Goal: Task Accomplishment & Management: Manage account settings

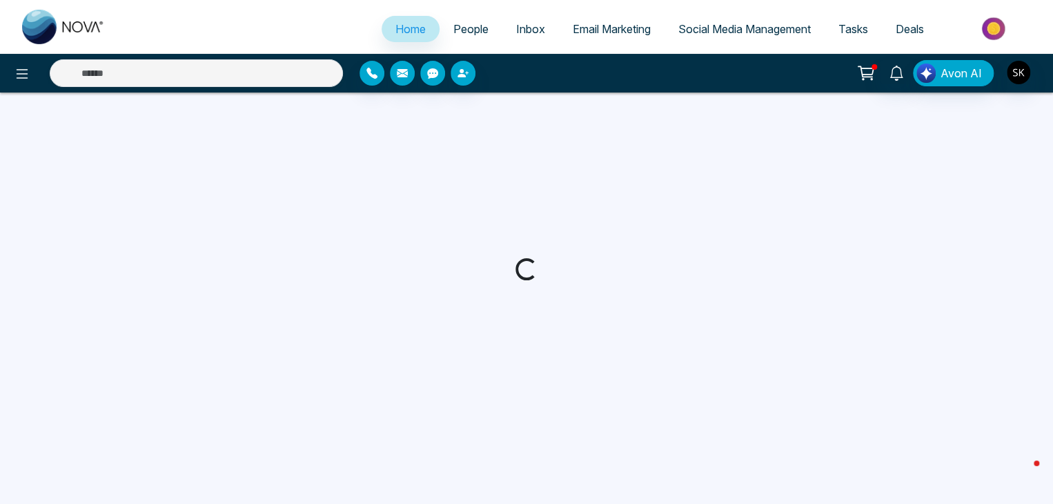
select select "*"
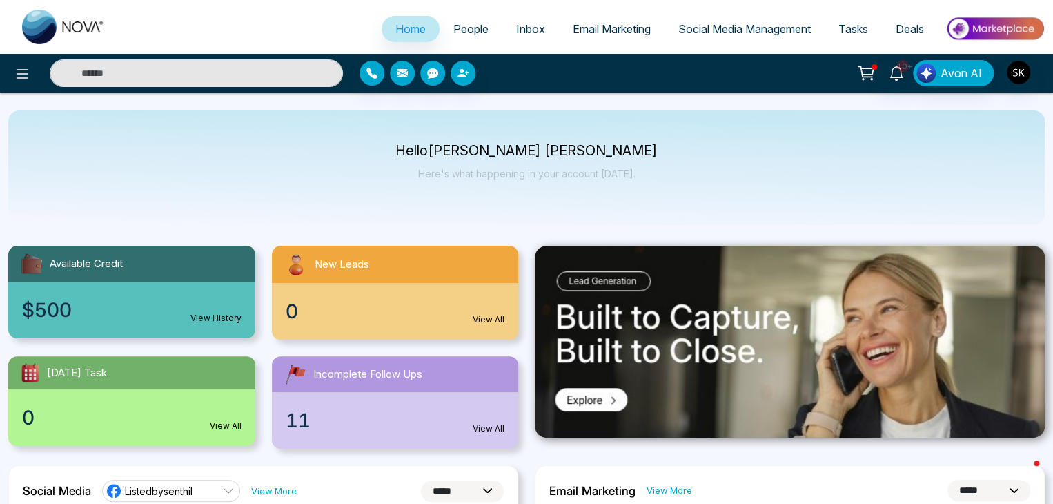
click at [869, 72] on icon at bounding box center [865, 72] width 19 height 19
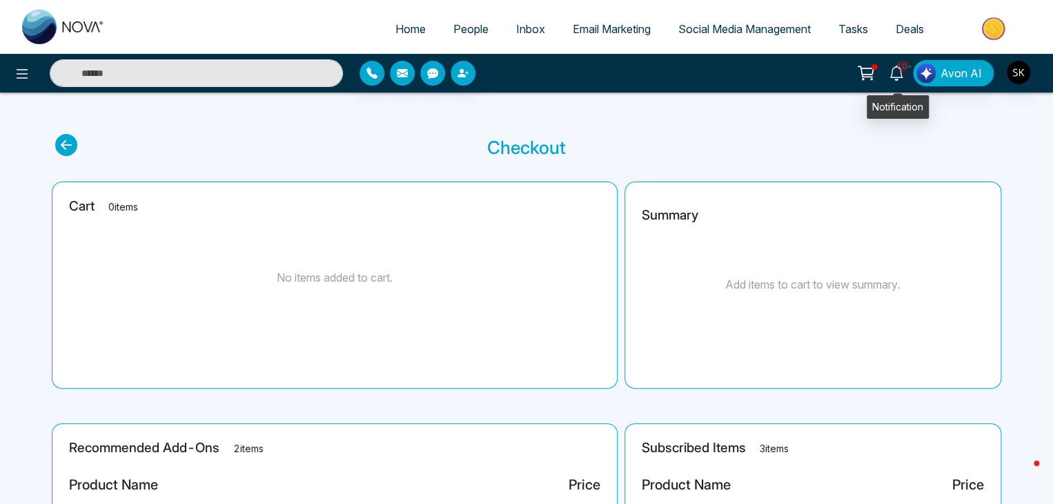
click at [897, 67] on icon at bounding box center [896, 73] width 15 height 15
click at [591, 111] on main "Checkout Cart 0 items No items added to cart. Summary Add items to cart to view…" at bounding box center [526, 429] width 1053 height 675
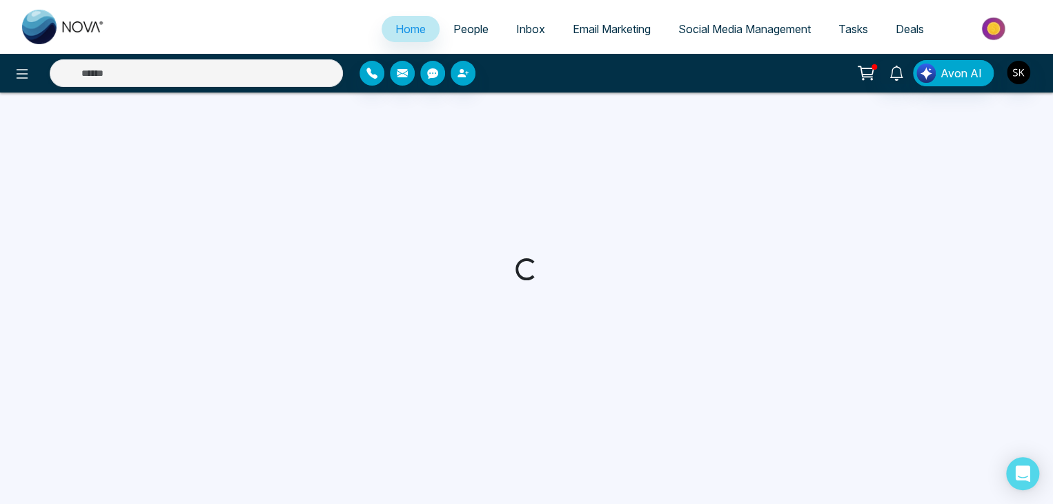
select select "*"
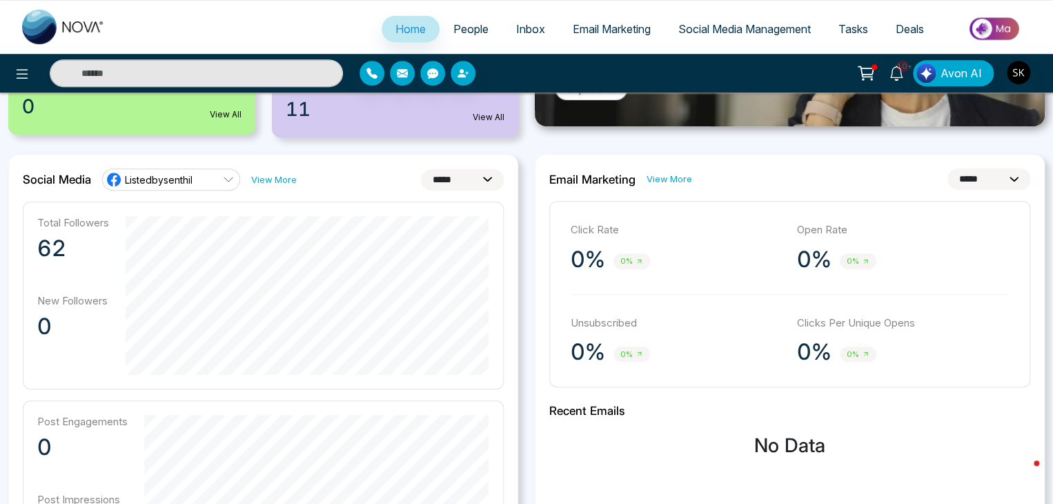
scroll to position [312, 0]
click at [960, 179] on select "**********" at bounding box center [988, 178] width 83 height 21
click at [464, 178] on select "**********" at bounding box center [462, 178] width 83 height 21
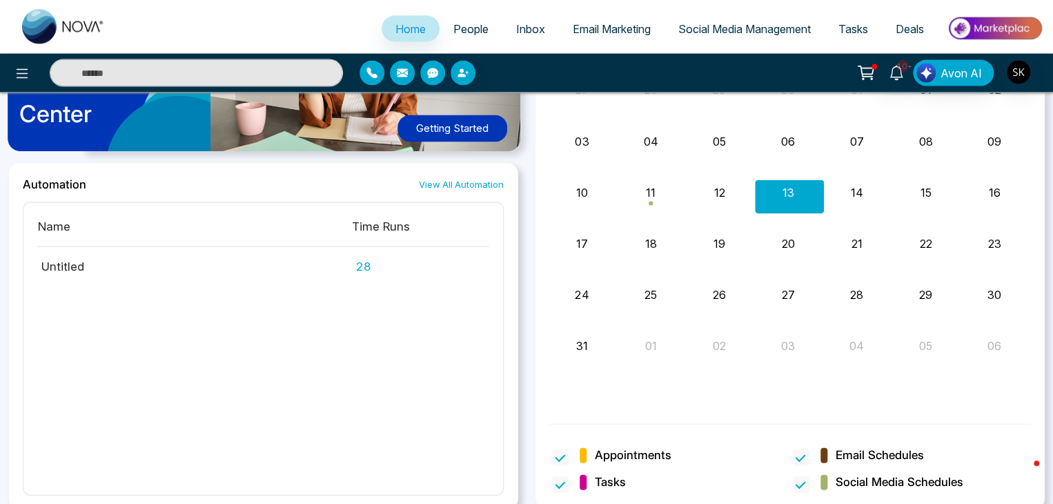
scroll to position [1325, 0]
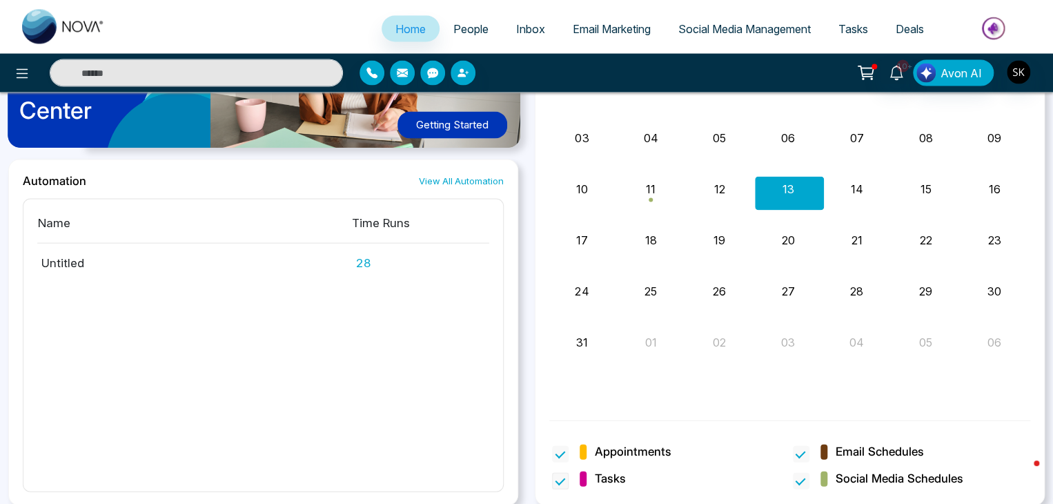
click at [604, 477] on span "Tasks" at bounding box center [610, 479] width 31 height 18
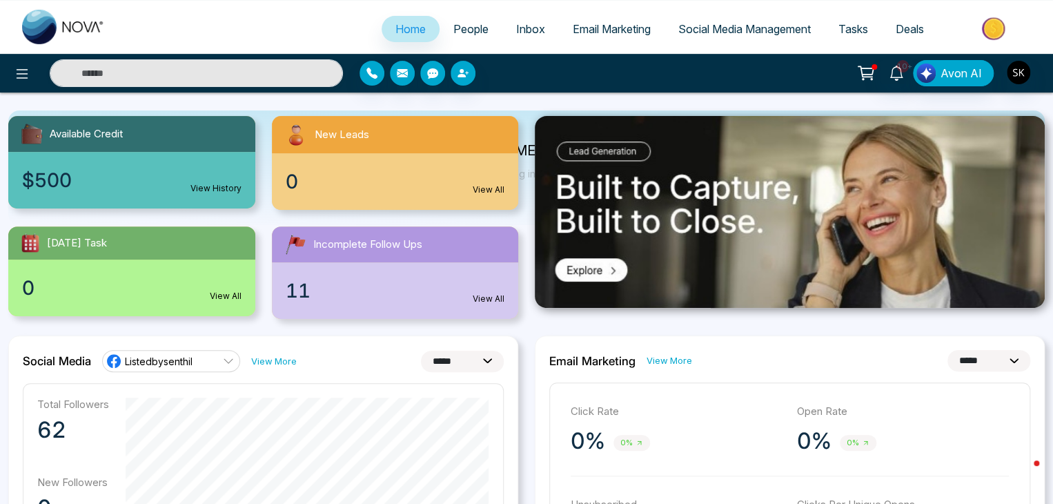
scroll to position [0, 0]
